Goal: Task Accomplishment & Management: Use online tool/utility

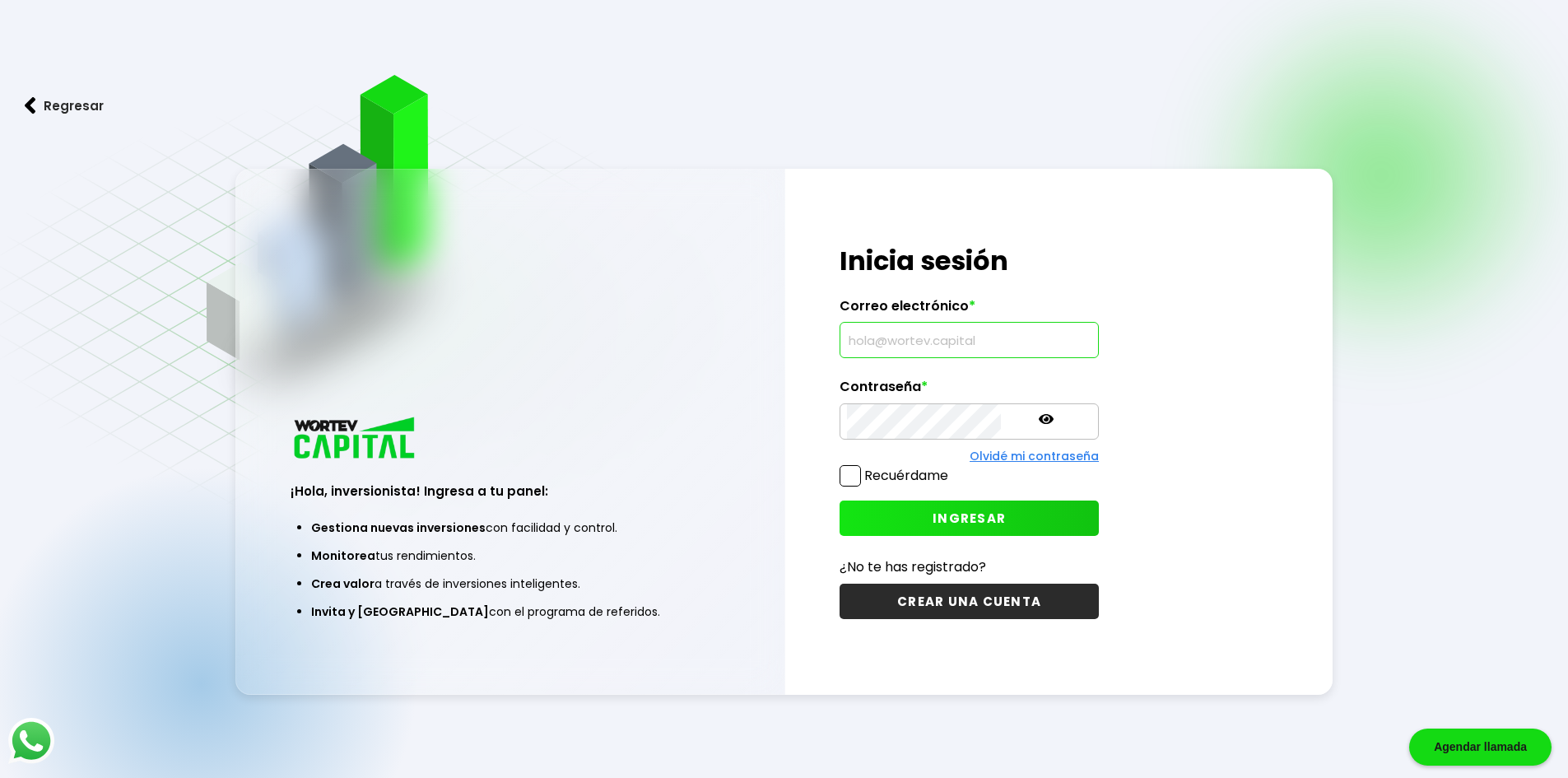
click at [912, 325] on input "text" at bounding box center [969, 341] width 245 height 35
type input "[EMAIL_ADDRESS][DOMAIN_NAME]"
click at [1039, 428] on p at bounding box center [1046, 421] width 15 height 19
click at [932, 523] on span "INGRESAR" at bounding box center [969, 519] width 74 height 17
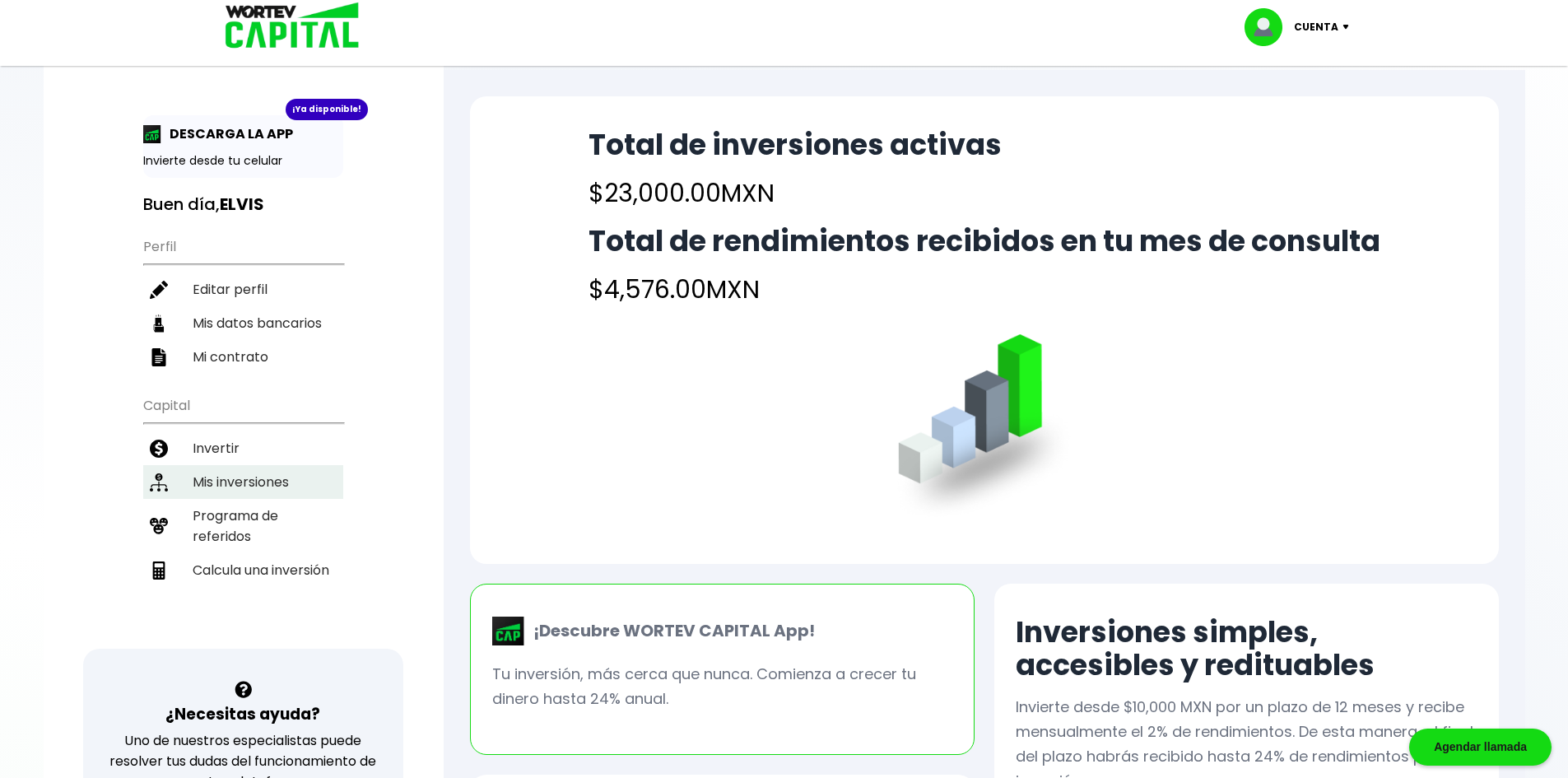
click at [278, 486] on li "Mis inversiones" at bounding box center [243, 482] width 200 height 34
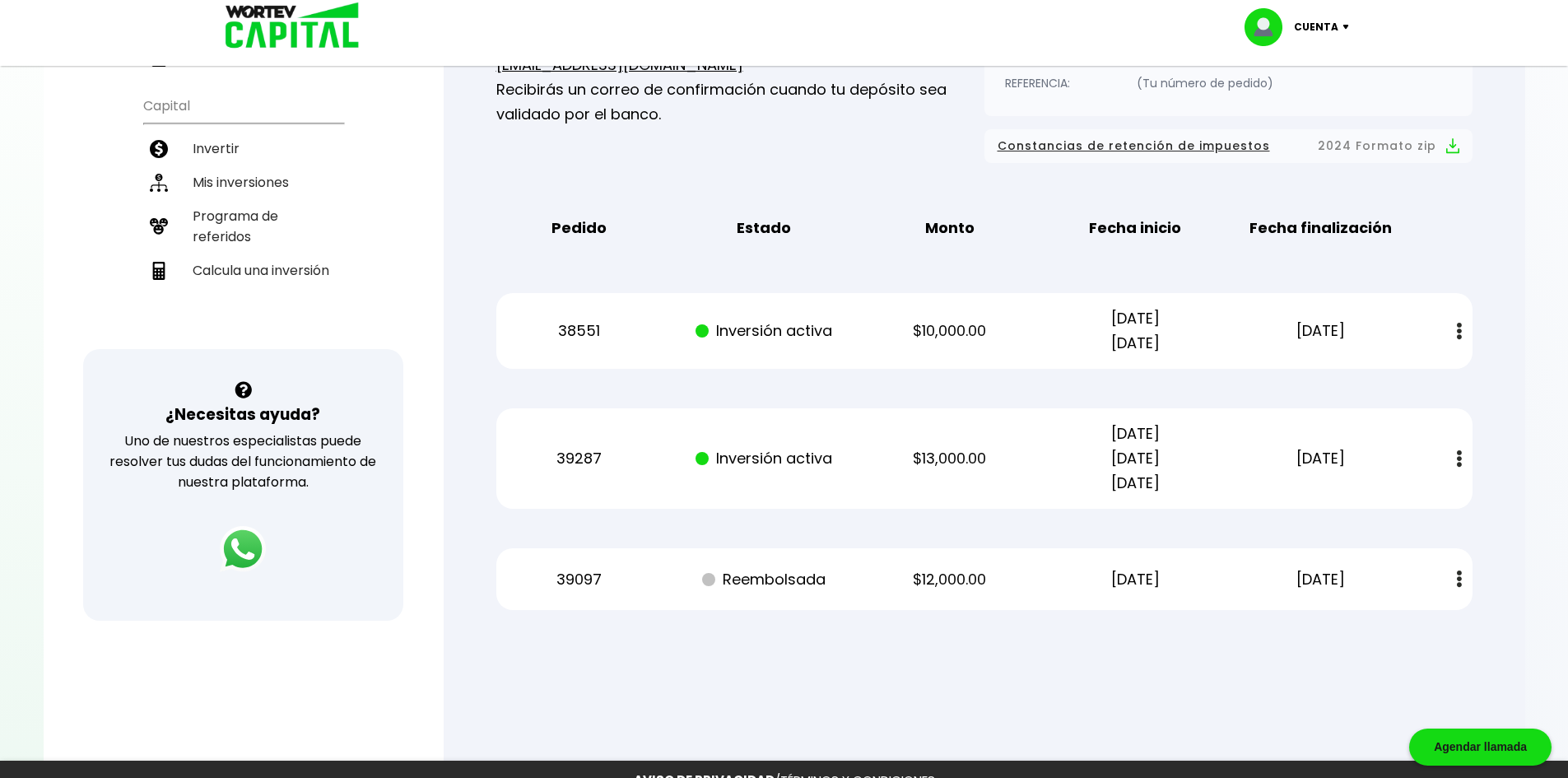
scroll to position [246, 0]
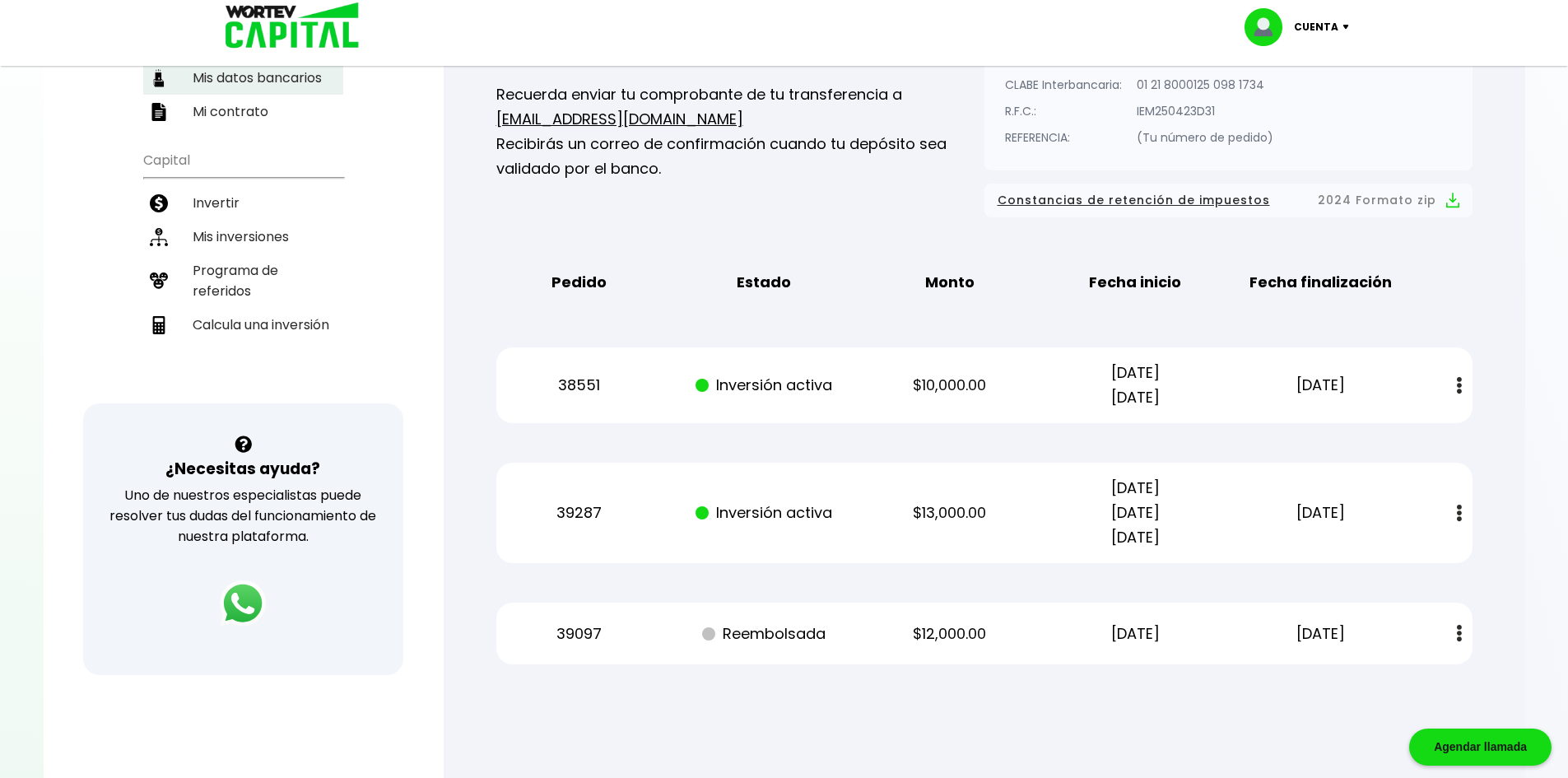
click at [272, 330] on li "Calcula una inversión" at bounding box center [243, 324] width 200 height 34
select select "1"
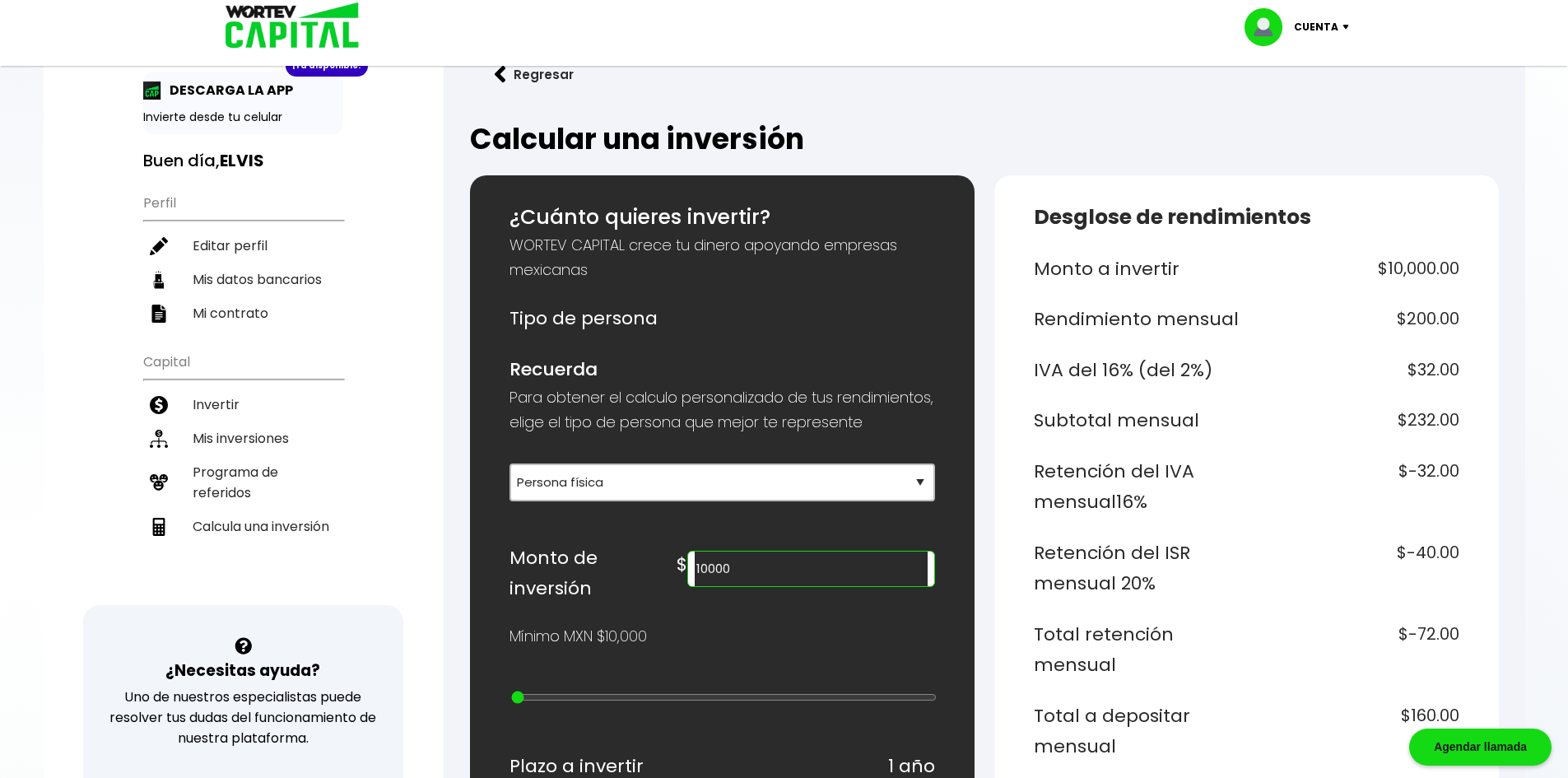
scroll to position [82, 0]
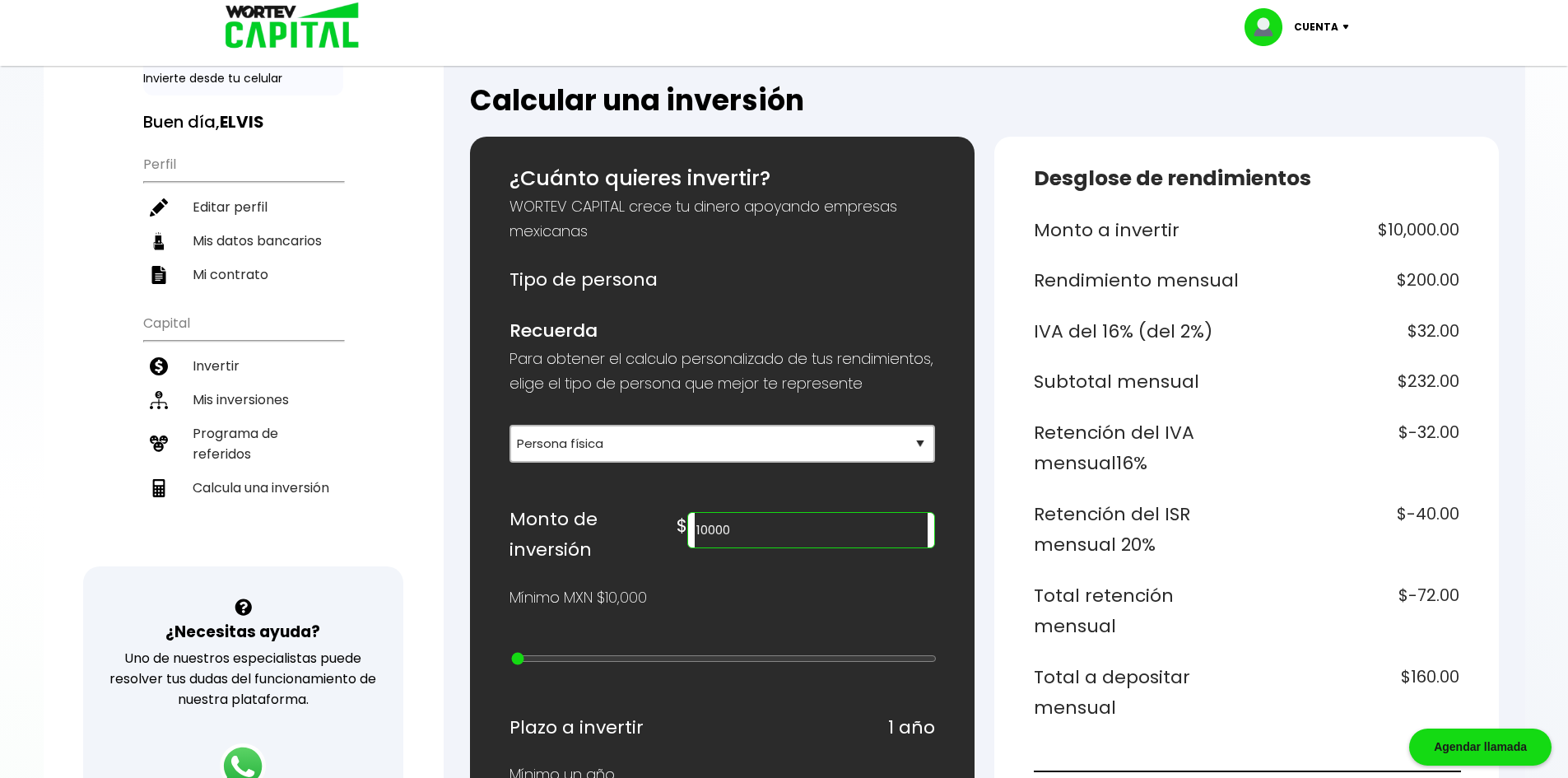
click at [842, 548] on input "10000" at bounding box center [811, 530] width 232 height 35
type input "1"
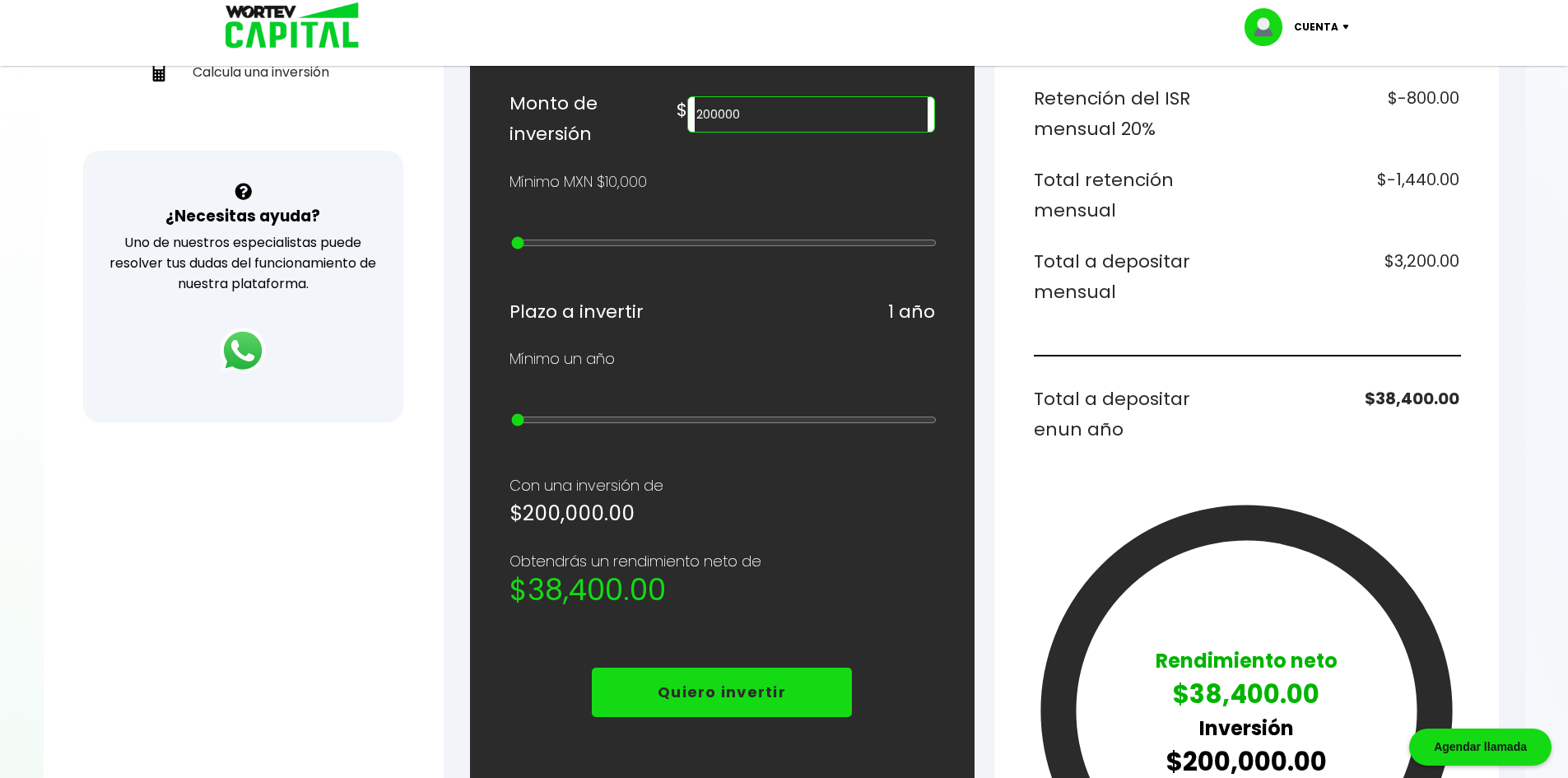
scroll to position [494, 0]
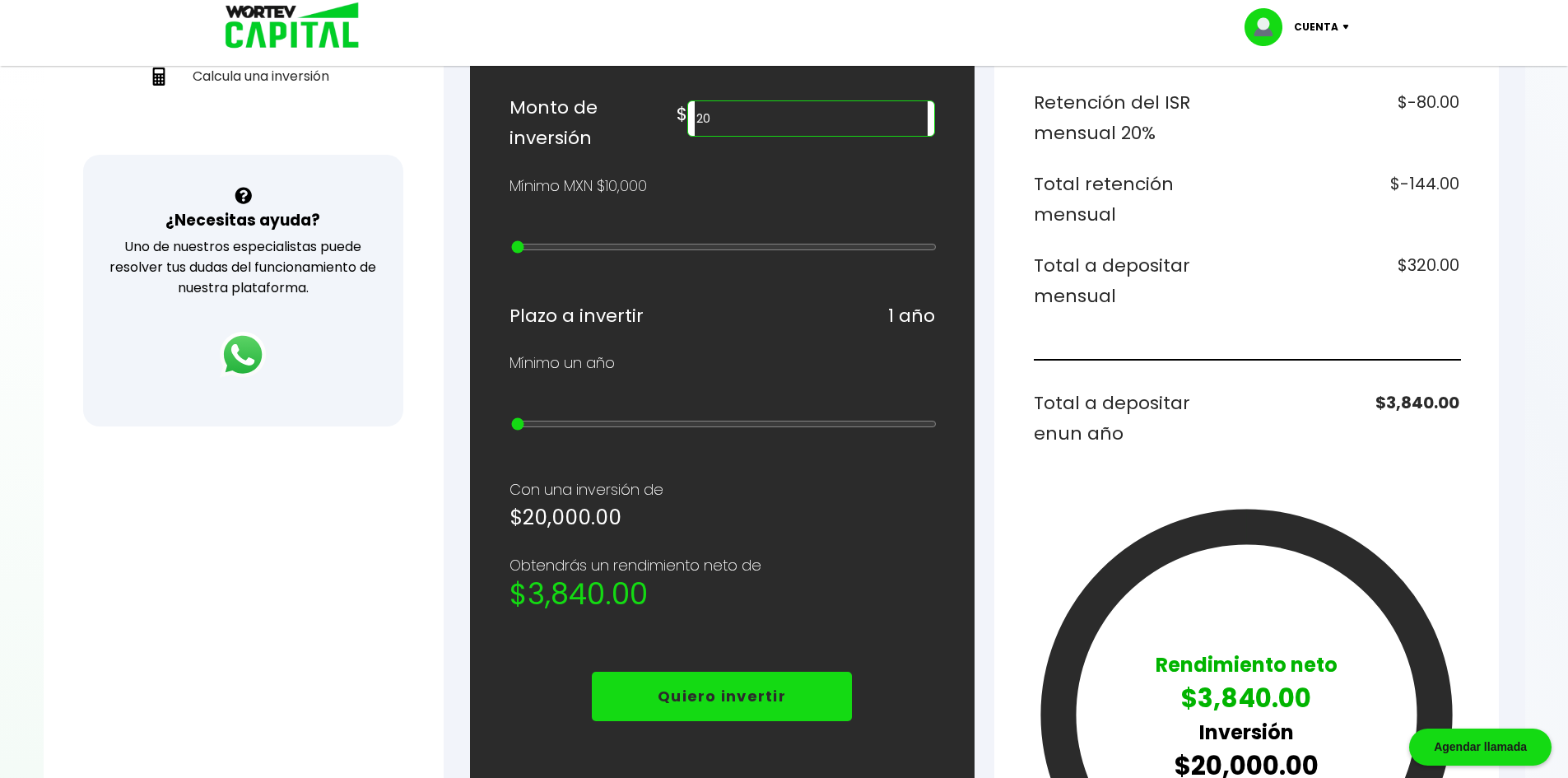
type input "2"
type input "900000"
click at [1408, 464] on div "Monto a invertir $900,000.00 Rendimiento mensual $18,000.00 IVA del 16% (del 2%…" at bounding box center [1247, 369] width 426 height 1130
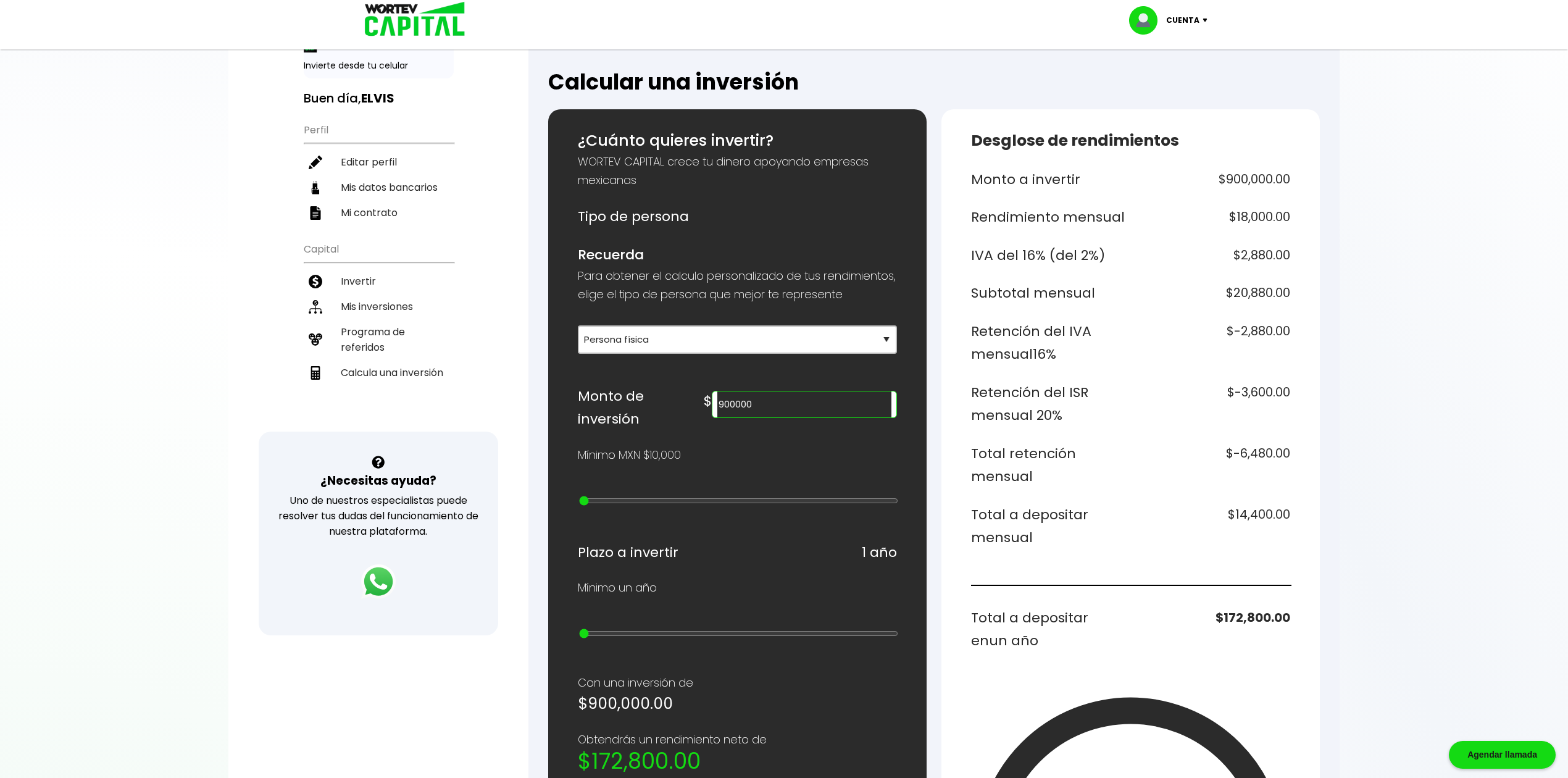
scroll to position [82, 0]
